Goal: Information Seeking & Learning: Learn about a topic

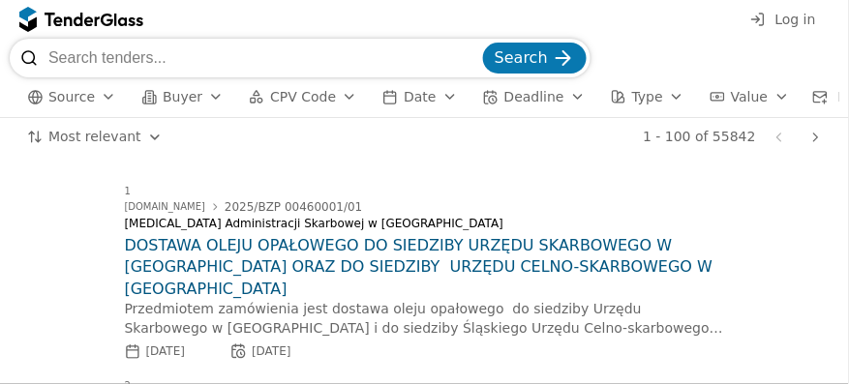
click at [85, 99] on span "Source" at bounding box center [71, 96] width 46 height 15
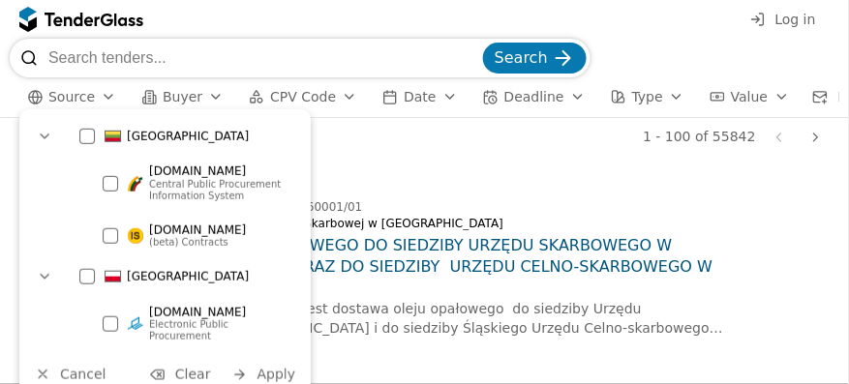
click at [84, 282] on div at bounding box center [86, 276] width 15 height 15
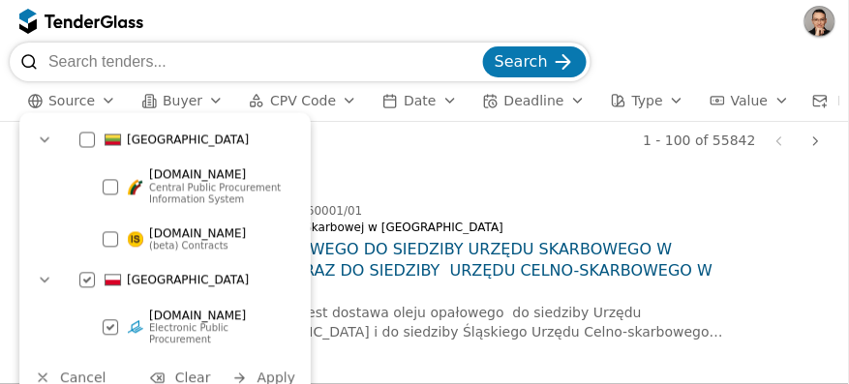
click at [282, 371] on span "Apply" at bounding box center [277, 378] width 39 height 15
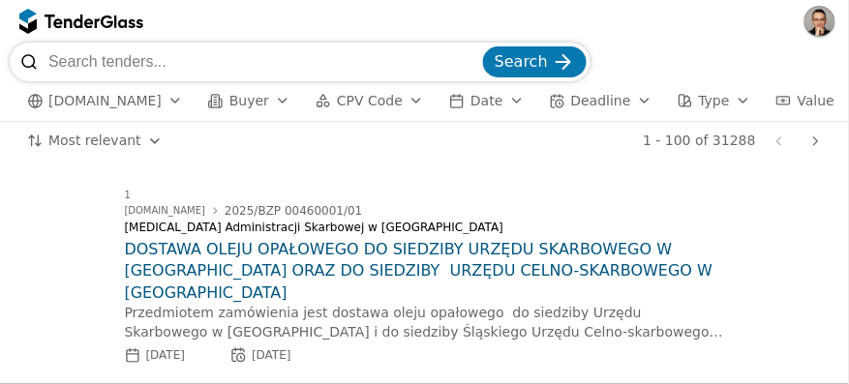
click at [216, 248] on h2 "DOSTAWA OLEJU OPAŁOWEGO DO SIEDZIBY URZĘDU SKARBOWEGO W [GEOGRAPHIC_DATA] ORAZ …" at bounding box center [425, 271] width 600 height 65
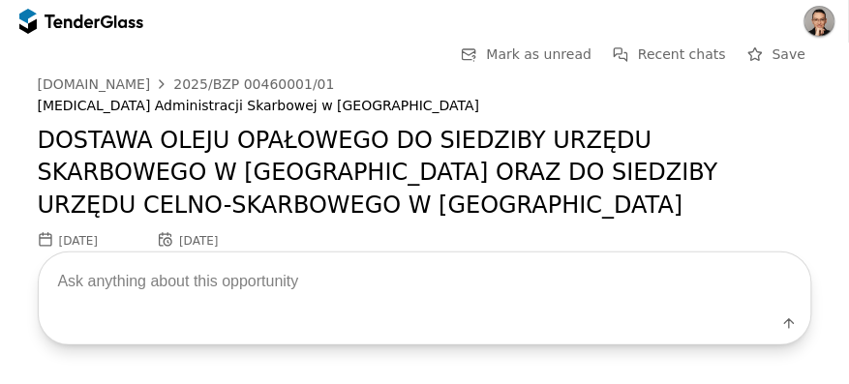
click at [179, 279] on textarea at bounding box center [425, 281] width 773 height 57
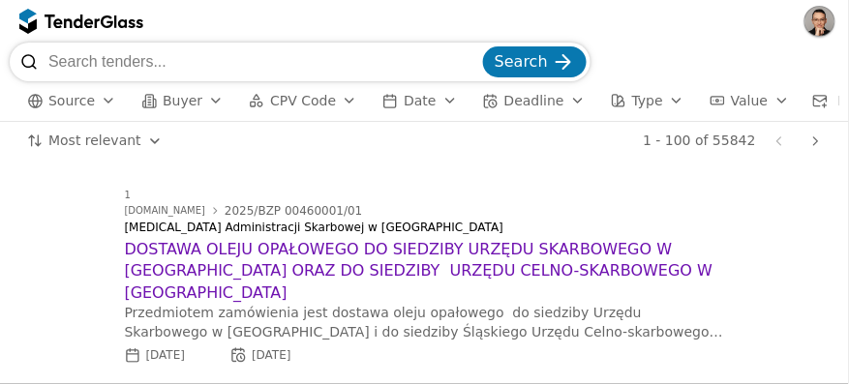
click at [91, 16] on div at bounding box center [72, 21] width 54 height 13
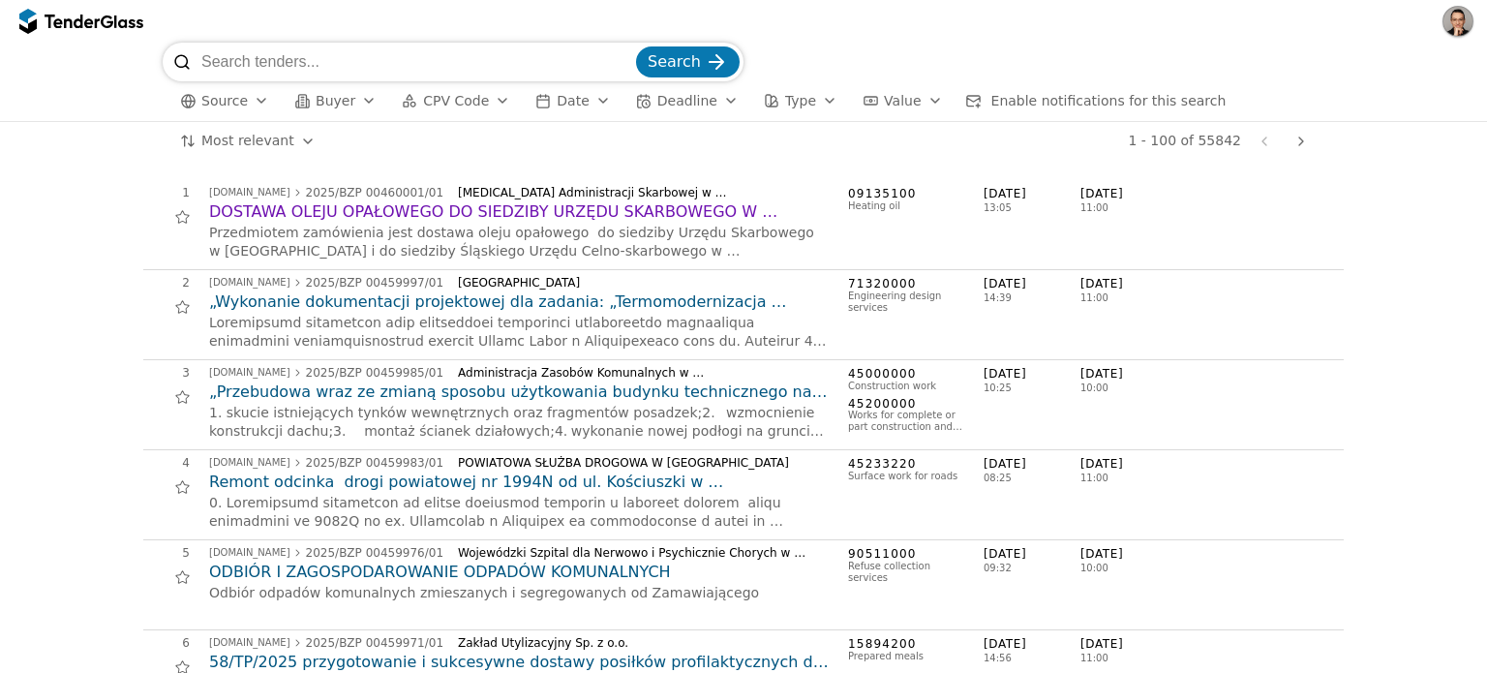
click at [848, 99] on span "Value" at bounding box center [902, 100] width 37 height 15
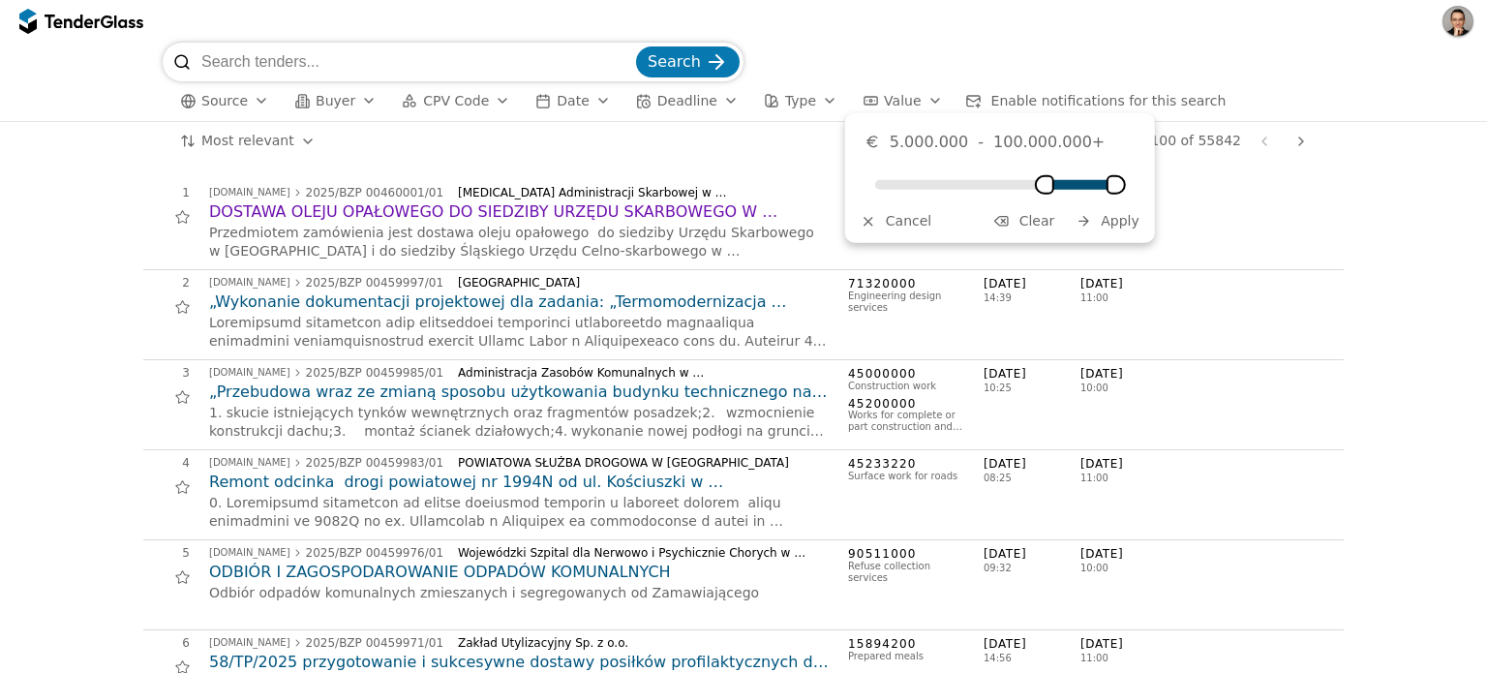
click at [848, 181] on div "Minimum" at bounding box center [1044, 184] width 19 height 19
click at [848, 213] on span "Apply" at bounding box center [1120, 220] width 39 height 15
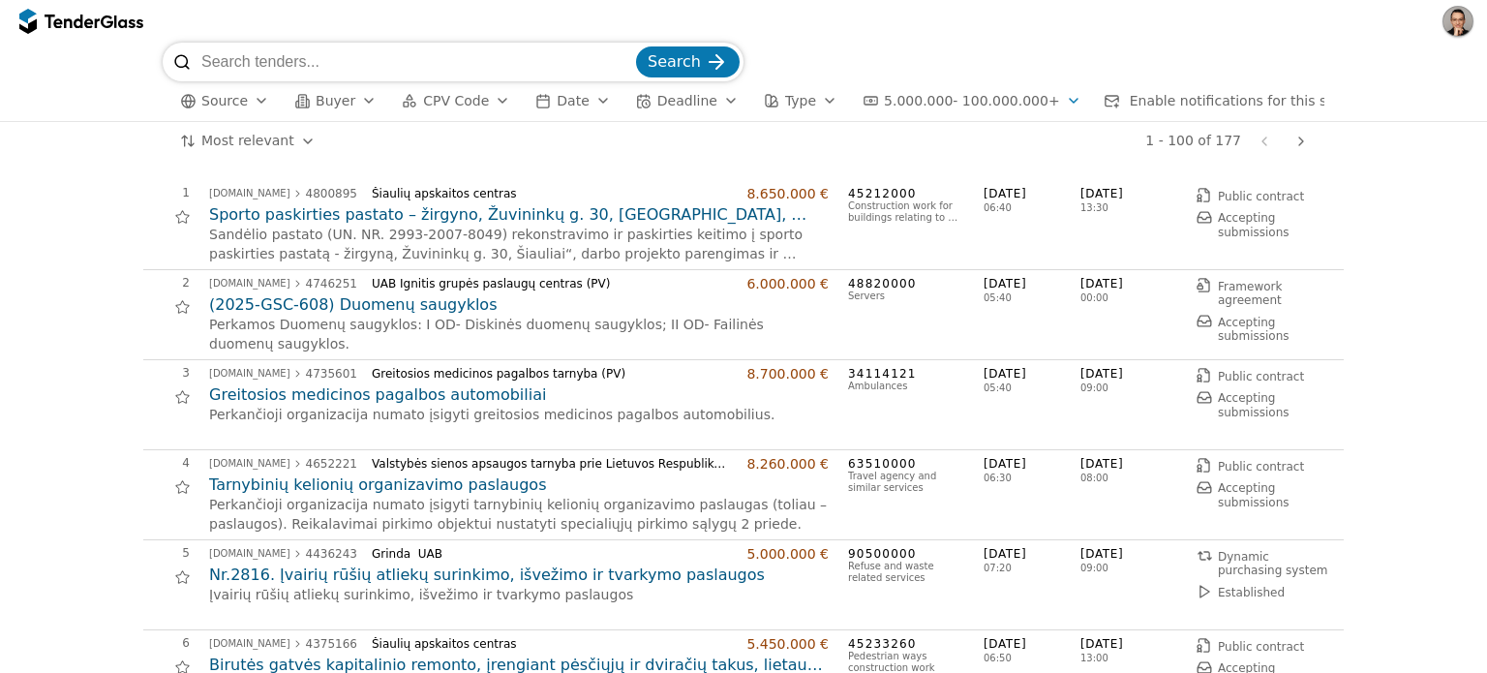
click at [213, 104] on span "Source" at bounding box center [224, 100] width 46 height 15
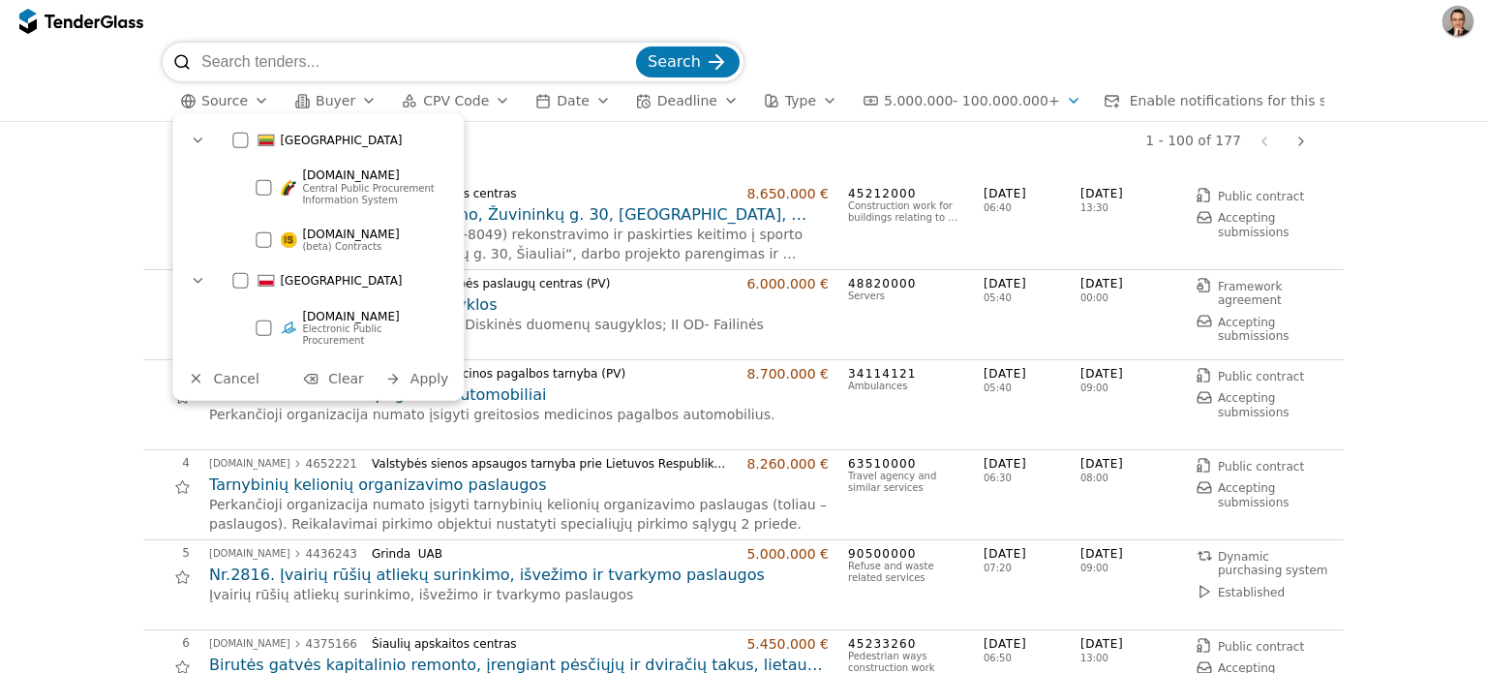
click at [244, 278] on div at bounding box center [239, 280] width 15 height 15
click at [420, 373] on span "Apply" at bounding box center [430, 378] width 39 height 15
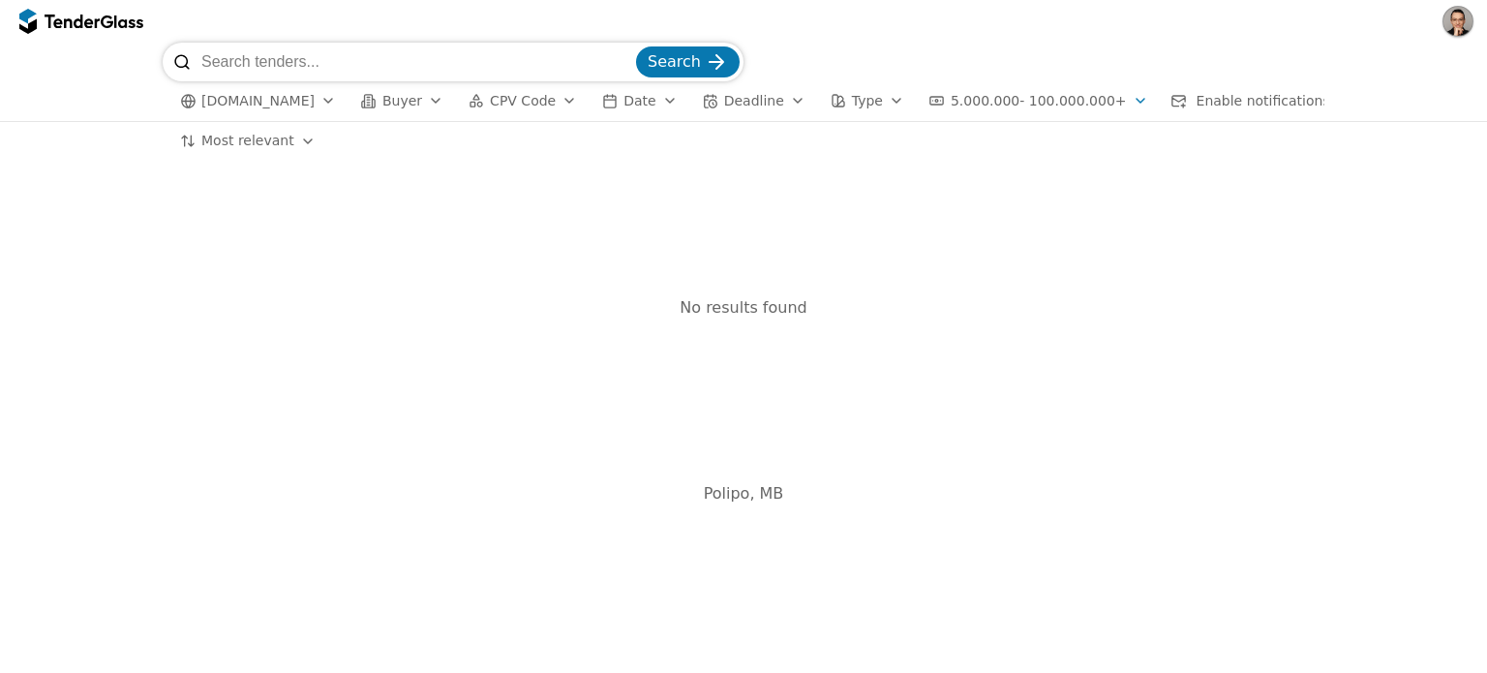
click at [848, 112] on button "5.000.000 - 100.000.000+" at bounding box center [1039, 101] width 234 height 24
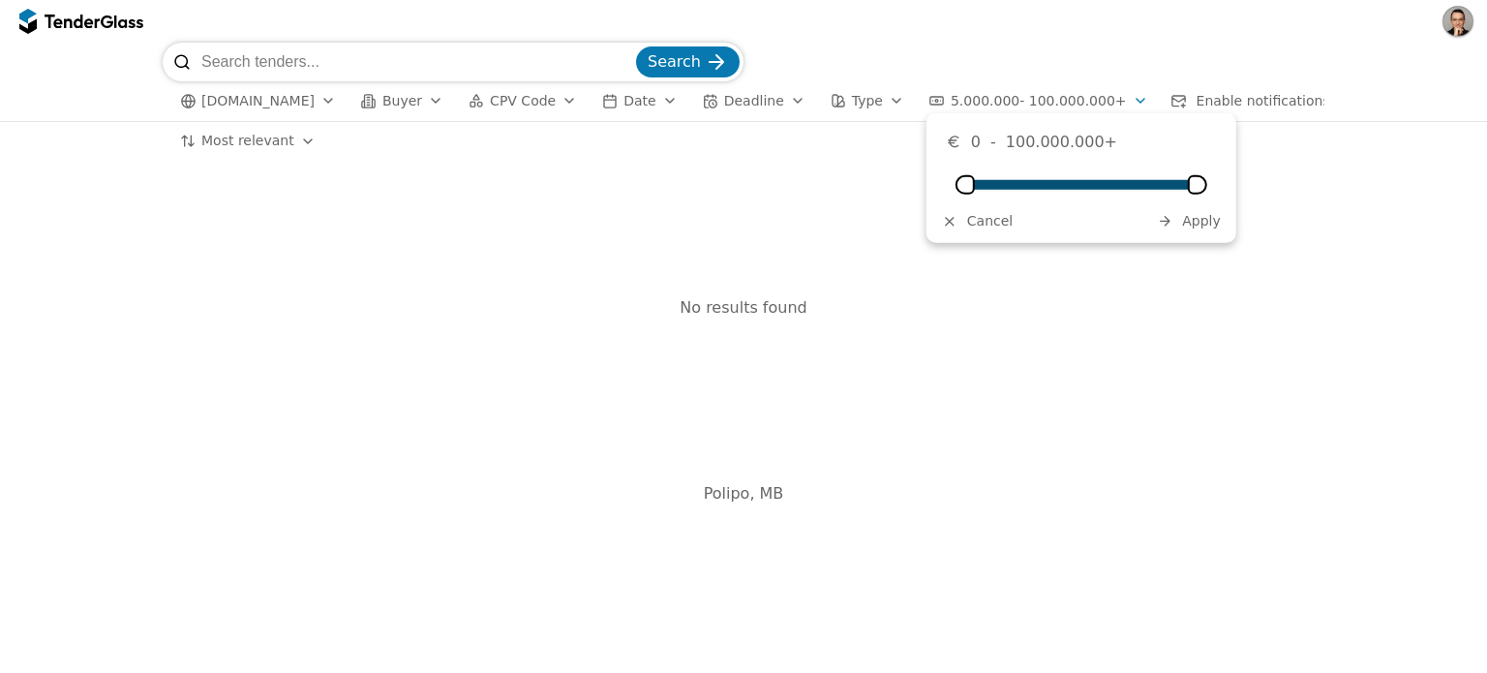
click at [848, 190] on div "Minimum" at bounding box center [965, 184] width 19 height 19
click at [848, 229] on span "Apply" at bounding box center [1201, 220] width 39 height 15
